Goal: Task Accomplishment & Management: Manage account settings

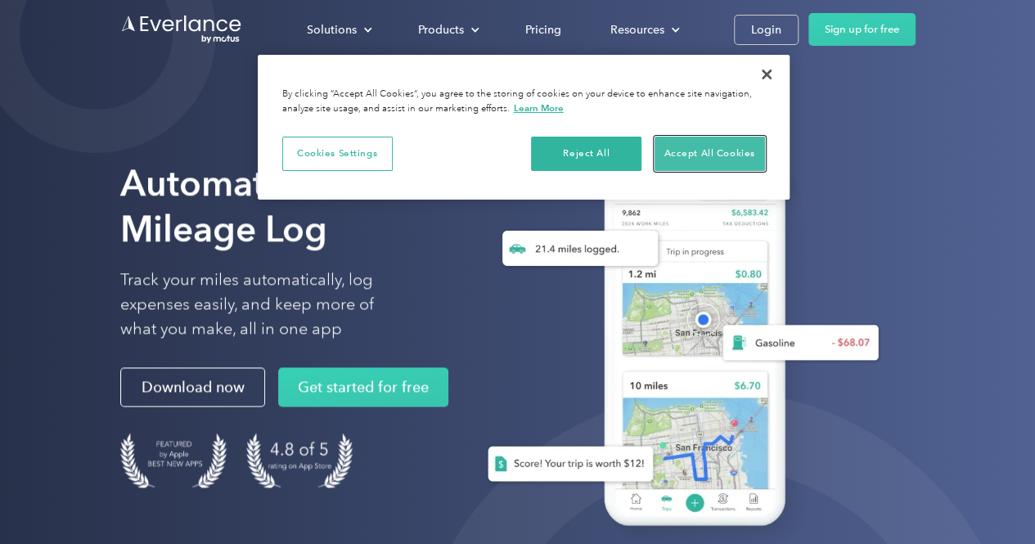
click at [668, 151] on button "Accept All Cookies" at bounding box center [709, 154] width 110 height 34
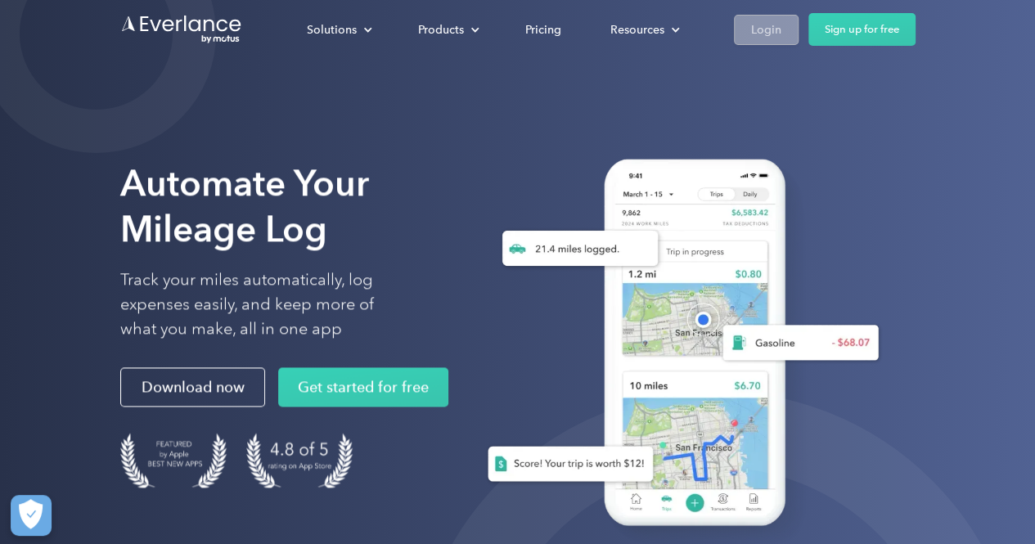
click at [754, 24] on div "Login" at bounding box center [766, 30] width 30 height 20
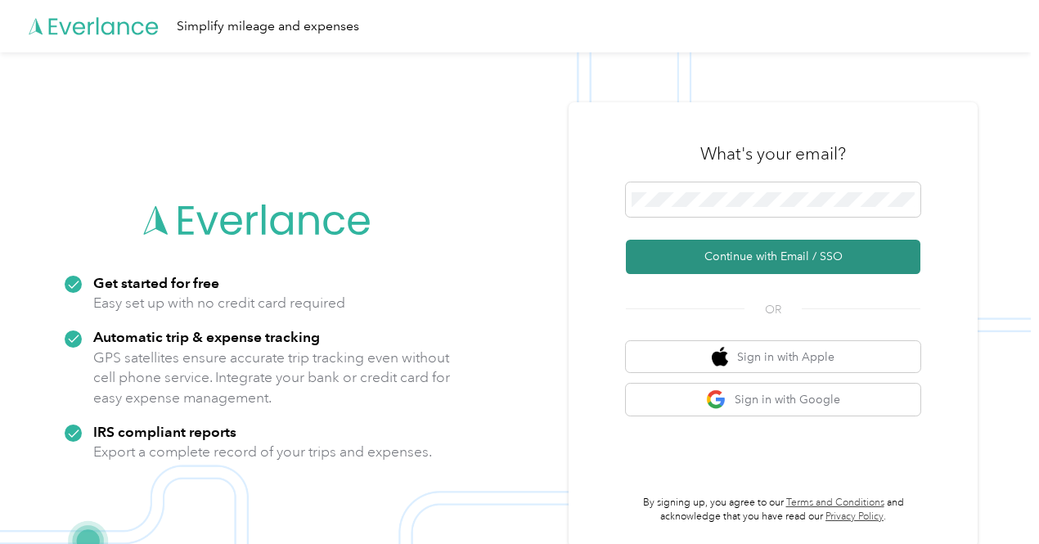
click at [798, 260] on button "Continue with Email / SSO" at bounding box center [773, 257] width 295 height 34
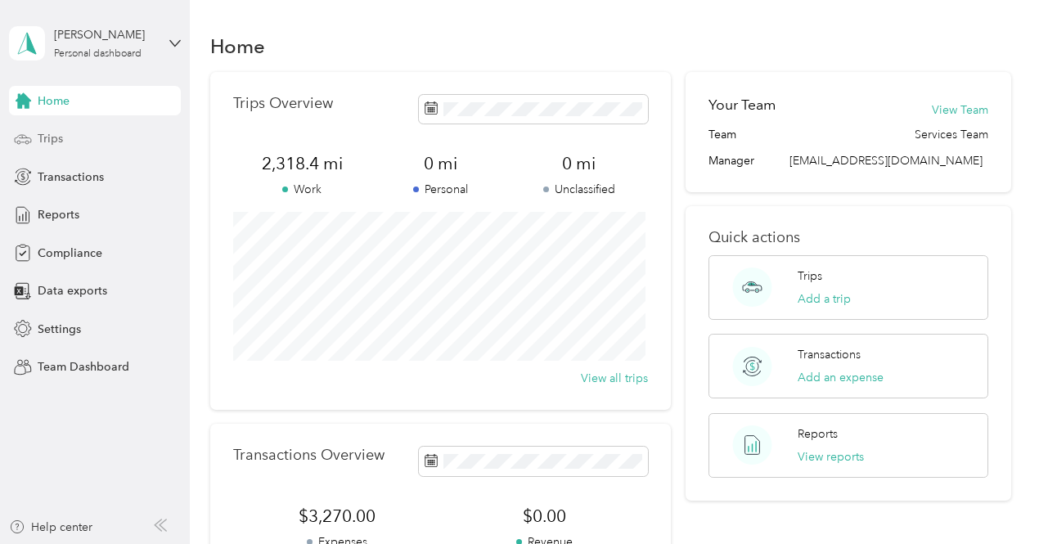
drag, startPoint x: 59, startPoint y: 141, endPoint x: 147, endPoint y: 141, distance: 88.4
click at [59, 140] on span "Trips" at bounding box center [50, 138] width 25 height 17
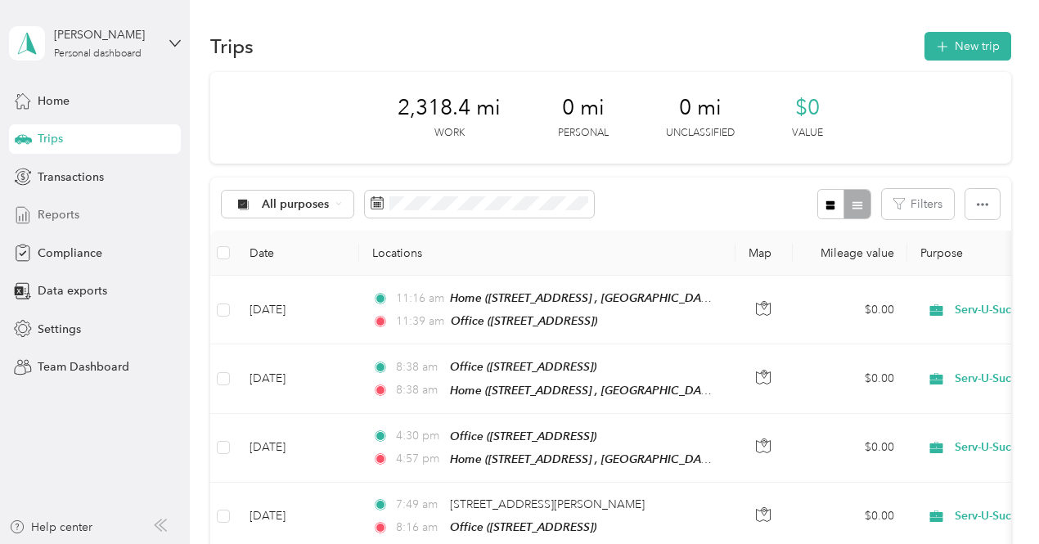
click at [67, 215] on span "Reports" at bounding box center [59, 214] width 42 height 17
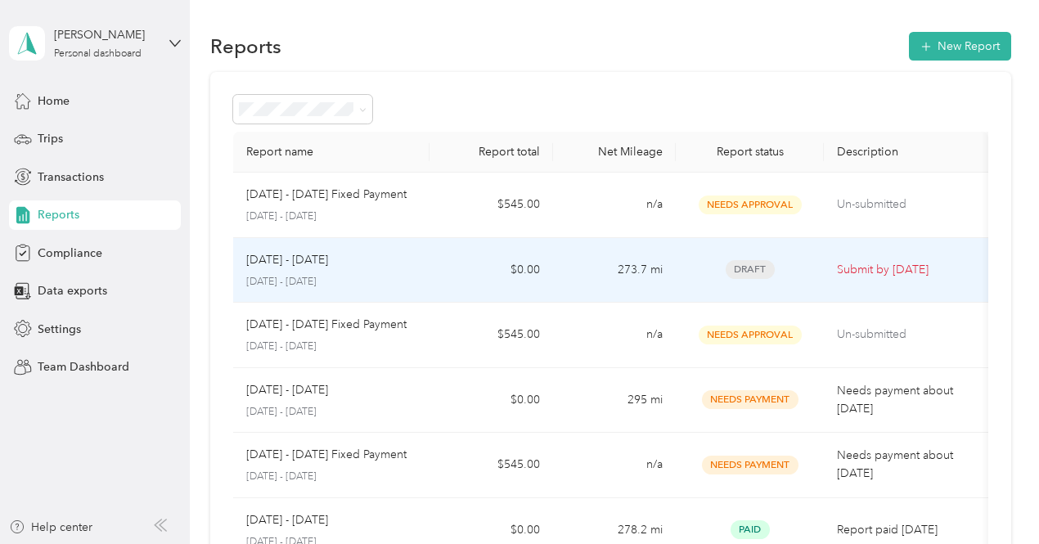
click at [839, 266] on p "Submit by [DATE]" at bounding box center [906, 270] width 138 height 18
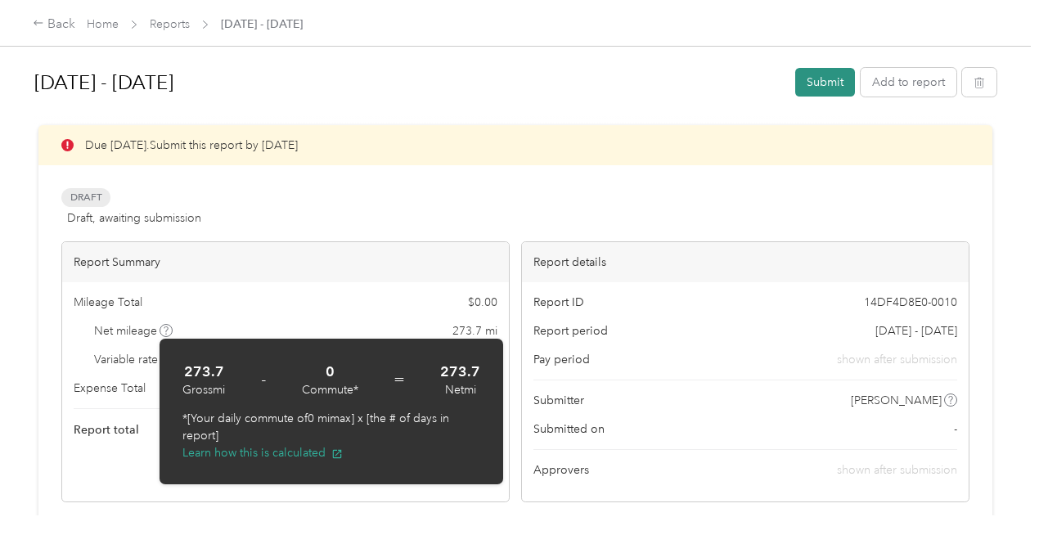
click at [830, 74] on button "Submit" at bounding box center [825, 82] width 60 height 29
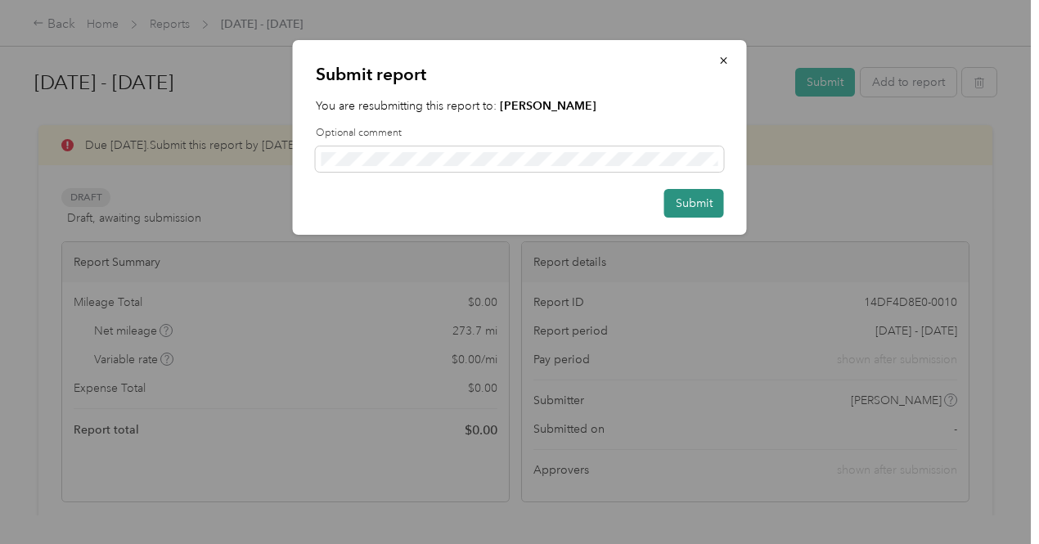
click at [687, 209] on button "Submit" at bounding box center [694, 203] width 60 height 29
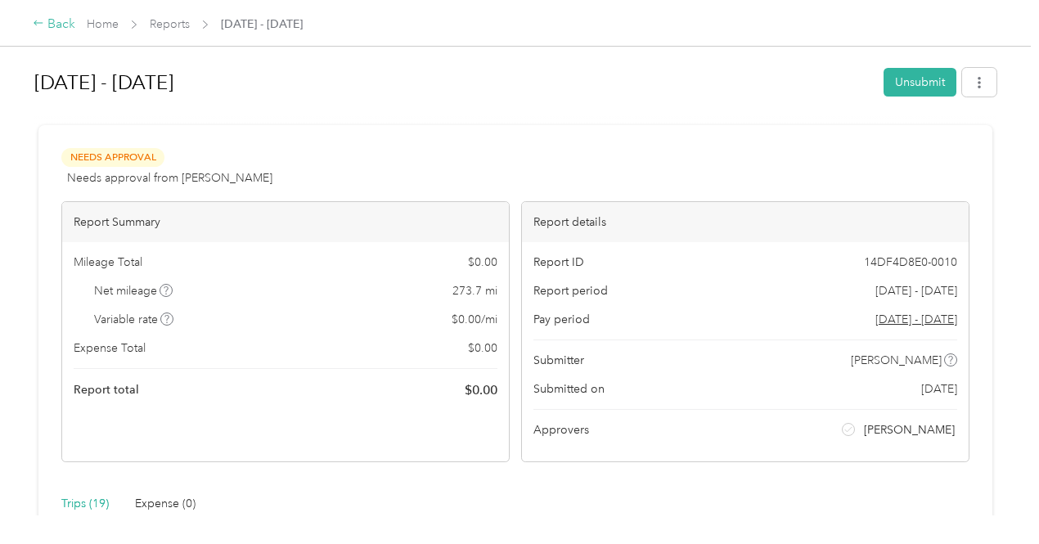
click at [59, 24] on div "Back" at bounding box center [54, 25] width 43 height 20
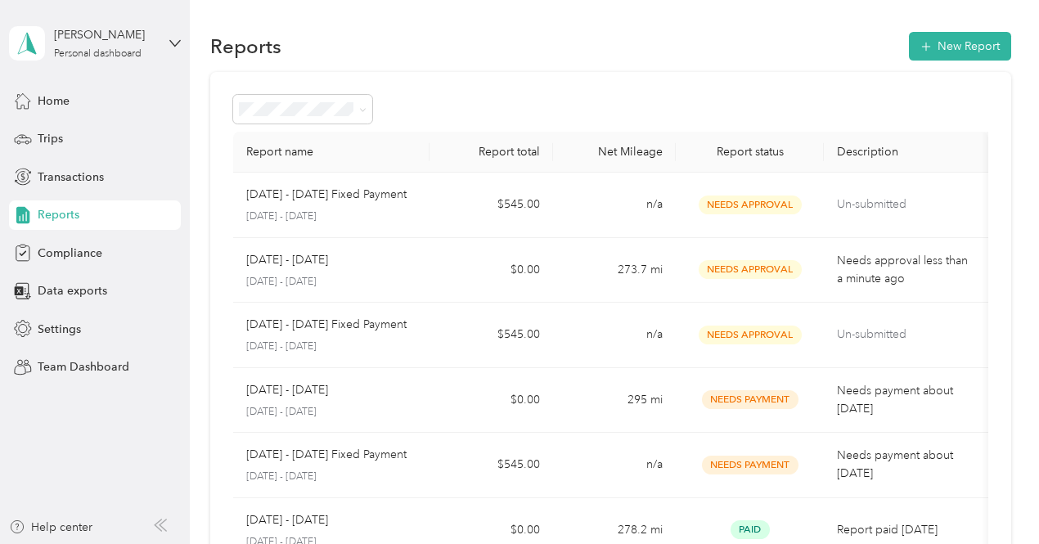
click at [183, 43] on aside "[PERSON_NAME] Personal dashboard Home Trips Transactions Reports Compliance Dat…" at bounding box center [95, 272] width 190 height 544
click at [172, 40] on icon at bounding box center [174, 43] width 11 height 11
click at [104, 137] on div "Team dashboard" at bounding box center [181, 134] width 322 height 29
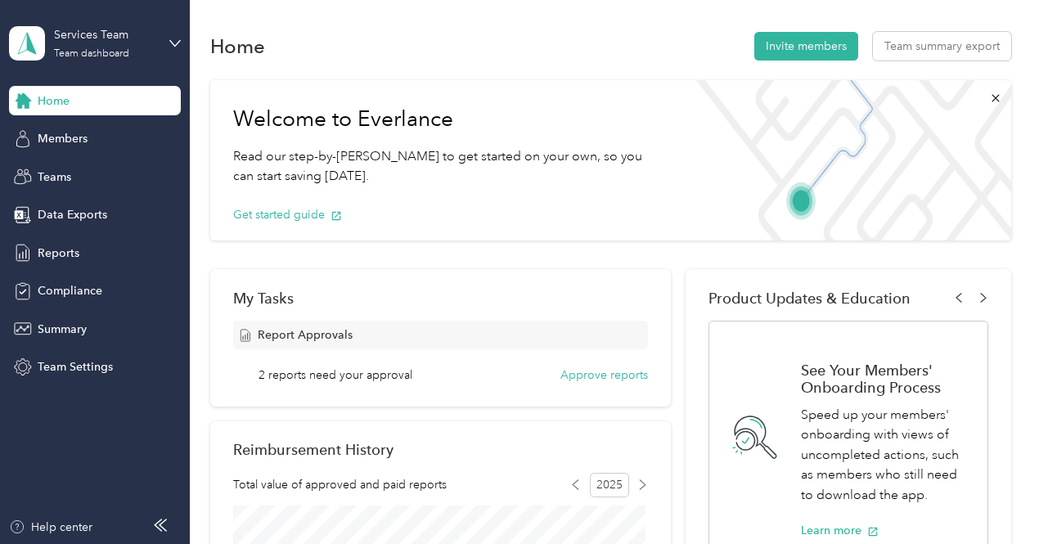
click at [414, 377] on div "2 reports need your approval Approve reports" at bounding box center [453, 375] width 389 height 17
click at [604, 383] on button "Approve reports" at bounding box center [604, 375] width 88 height 17
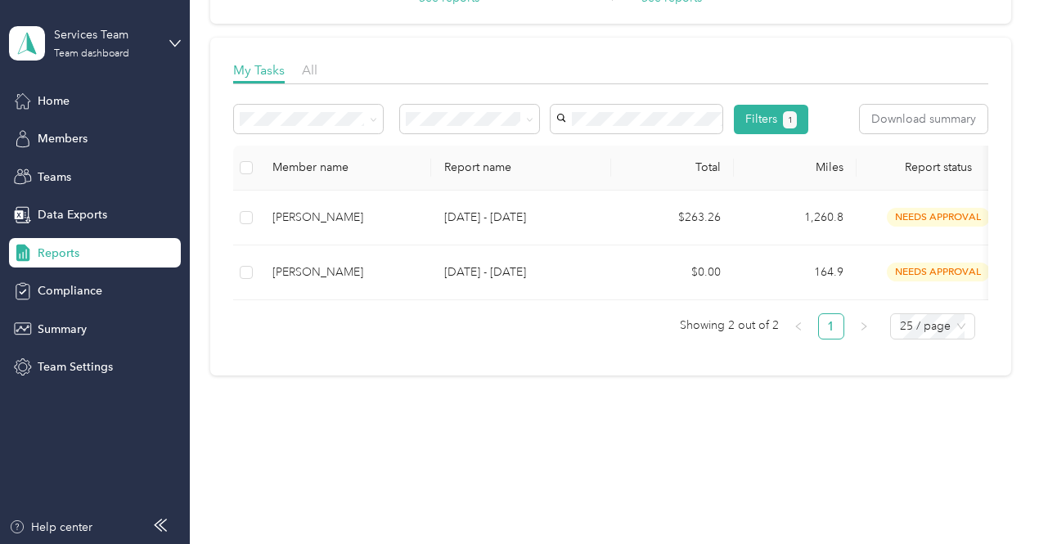
scroll to position [245, 0]
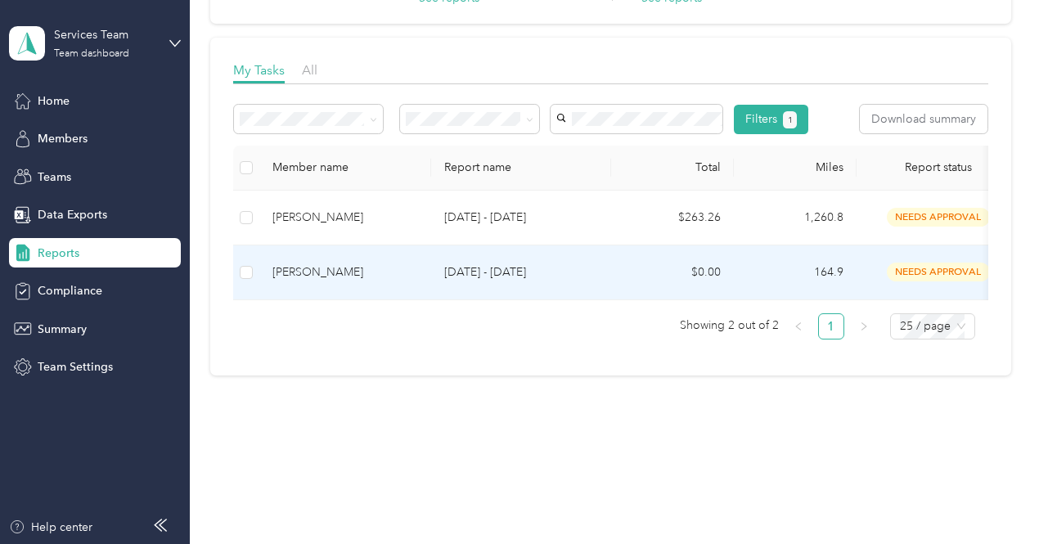
click at [521, 263] on p "[DATE] - [DATE]" at bounding box center [521, 272] width 154 height 18
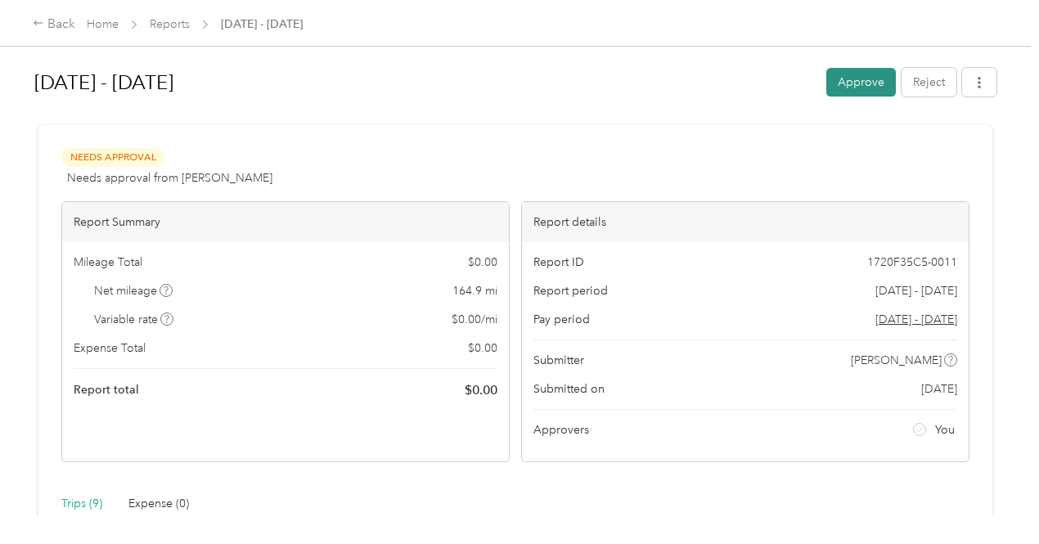
click at [856, 83] on button "Approve" at bounding box center [861, 82] width 70 height 29
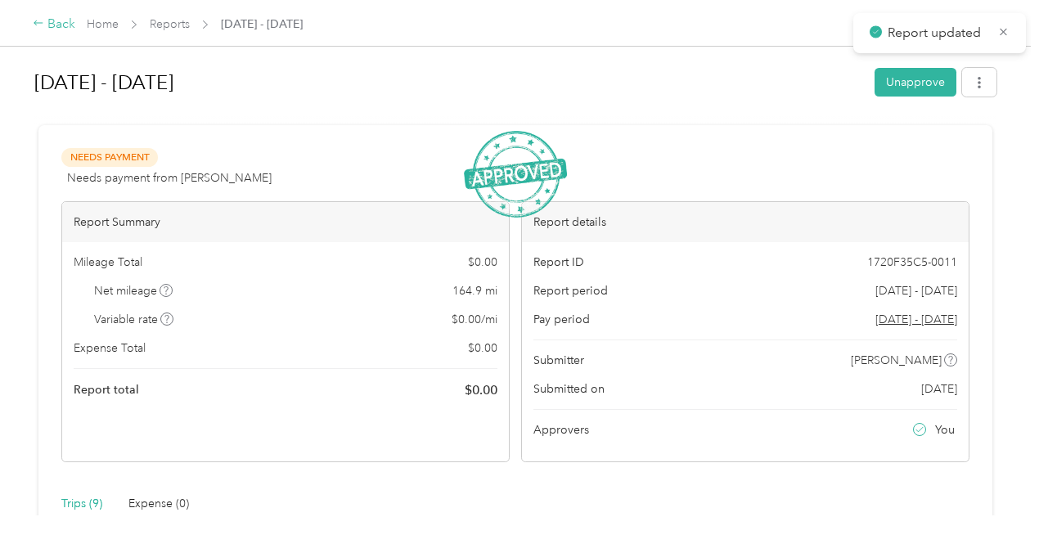
click at [59, 22] on div "Back" at bounding box center [54, 25] width 43 height 20
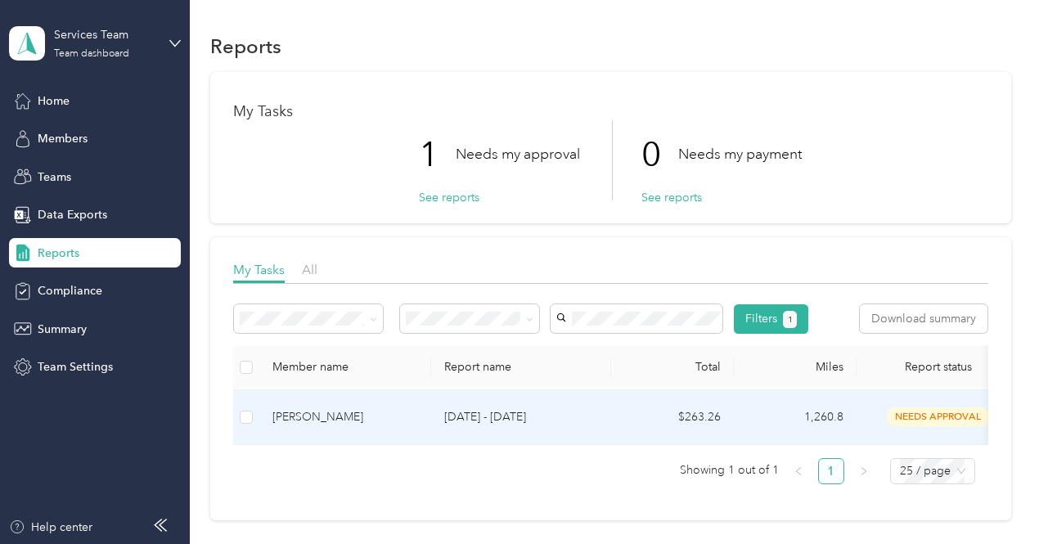
click at [497, 426] on p "[DATE] - [DATE]" at bounding box center [521, 417] width 154 height 18
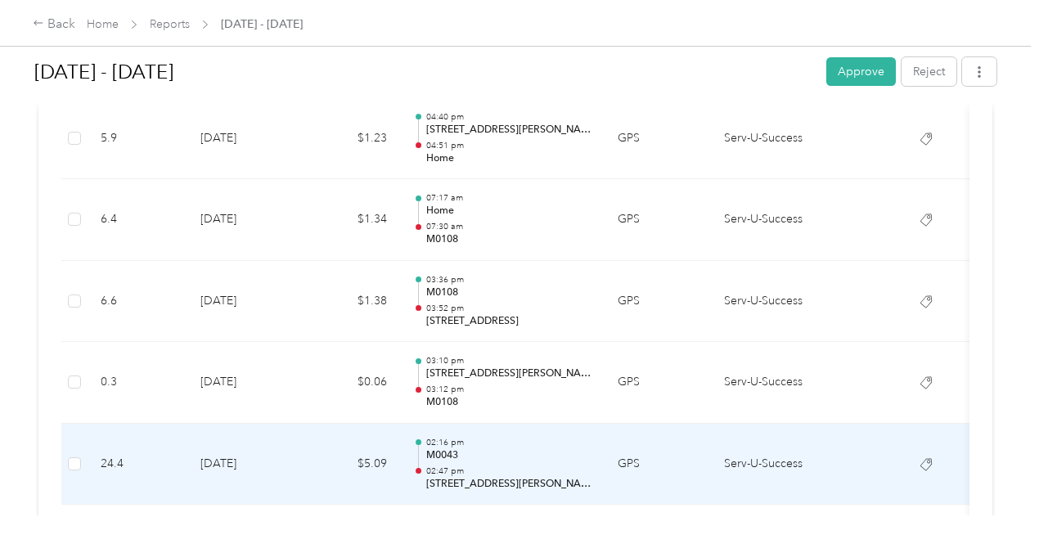
scroll to position [409, 0]
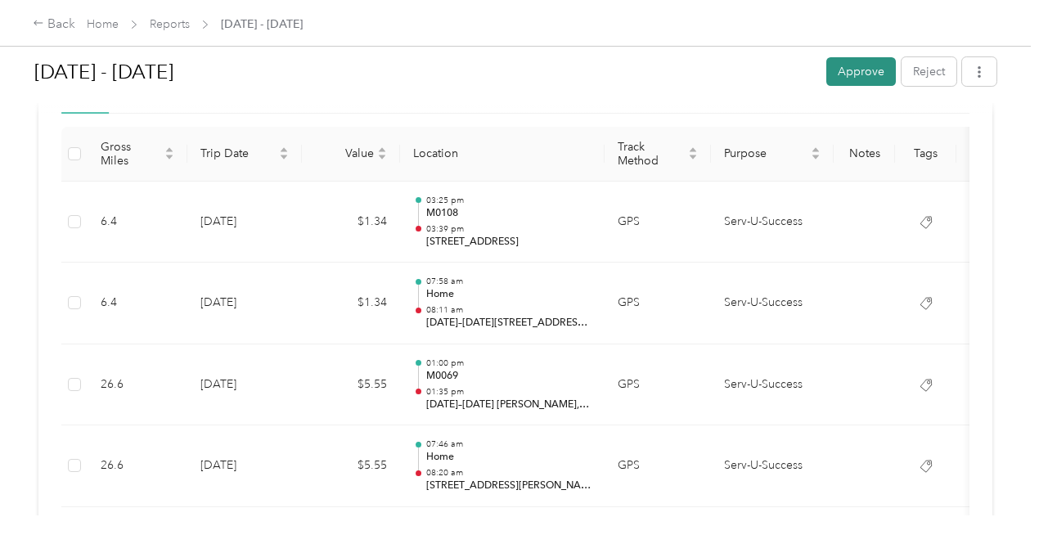
click at [844, 65] on button "Approve" at bounding box center [861, 71] width 70 height 29
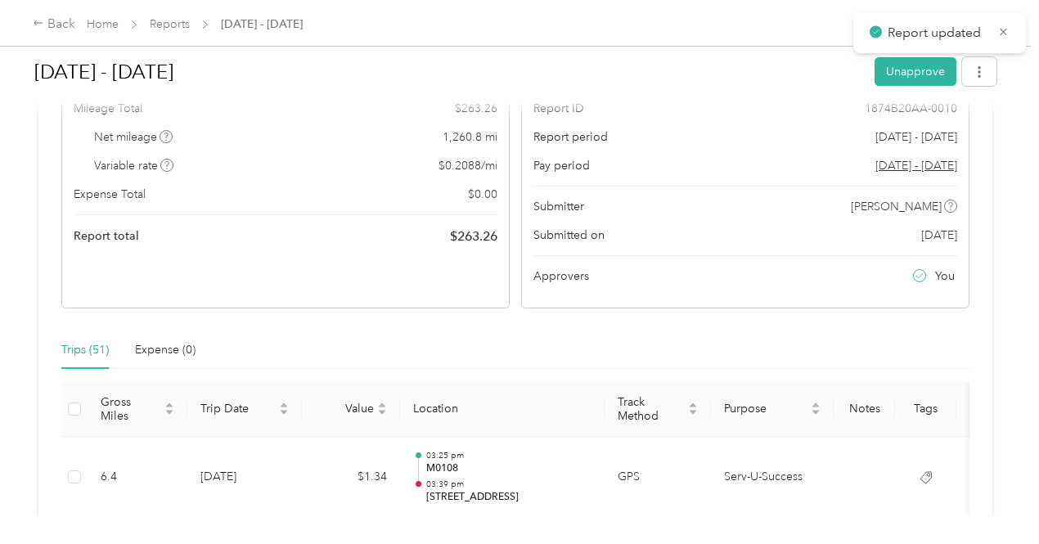
scroll to position [82, 0]
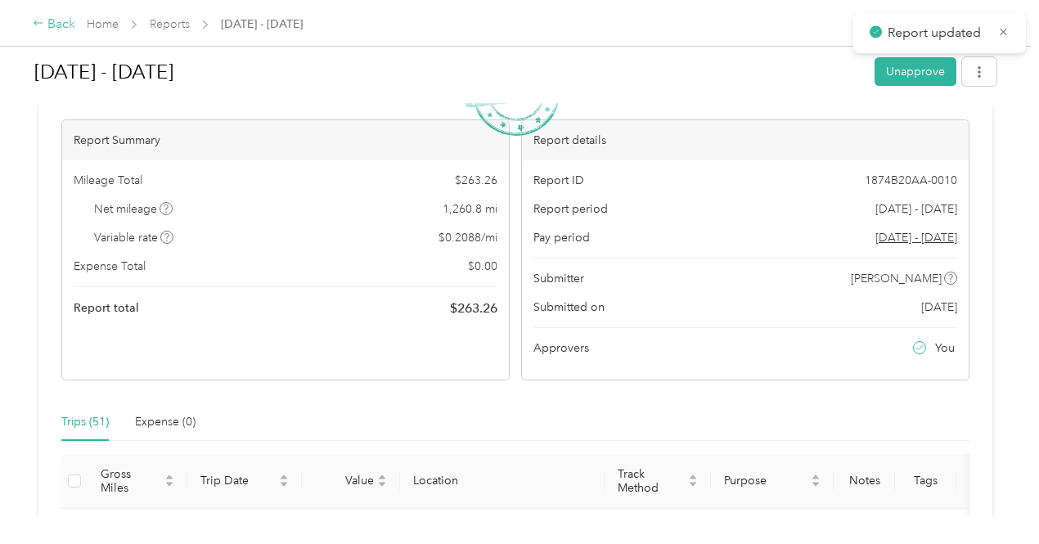
click at [59, 24] on div "Back" at bounding box center [54, 25] width 43 height 20
